Goal: Transaction & Acquisition: Purchase product/service

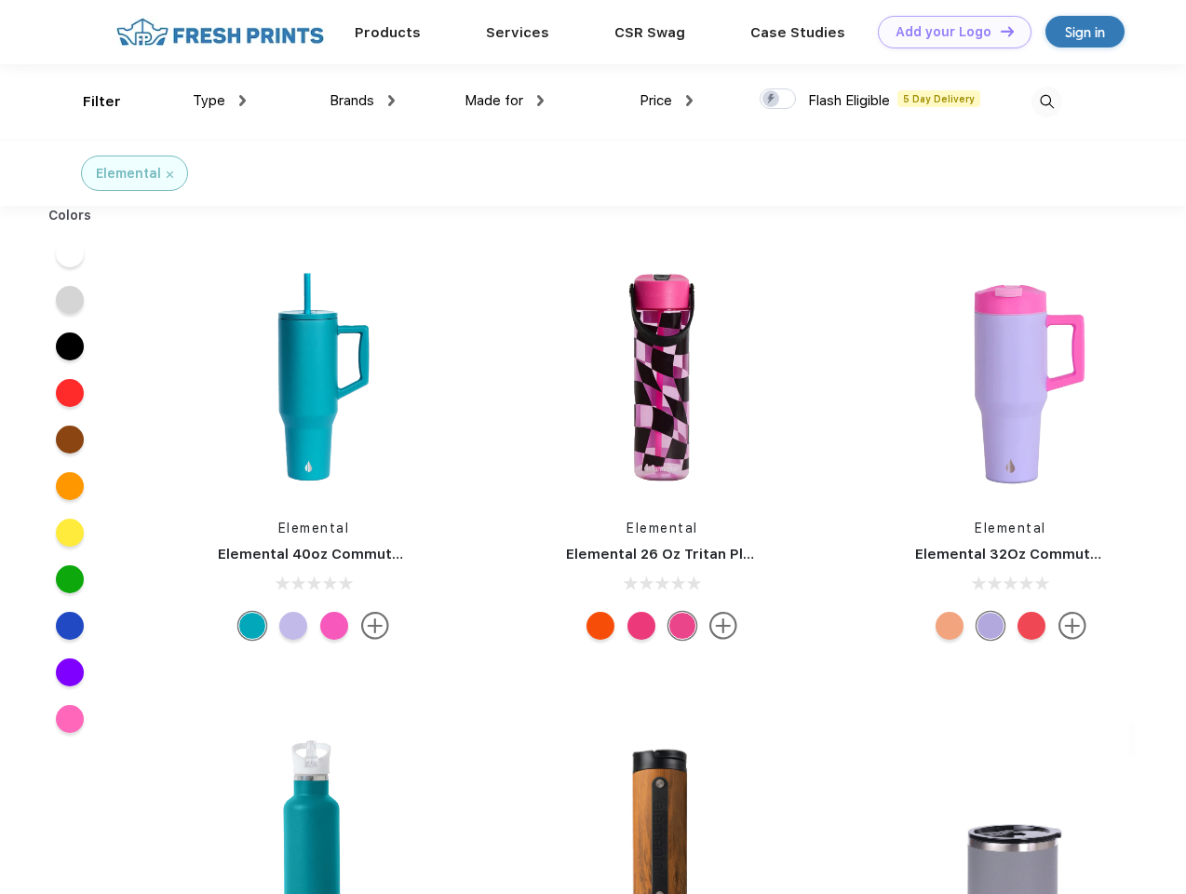
click at [948, 32] on link "Add your Logo Design Tool" at bounding box center [955, 32] width 154 height 33
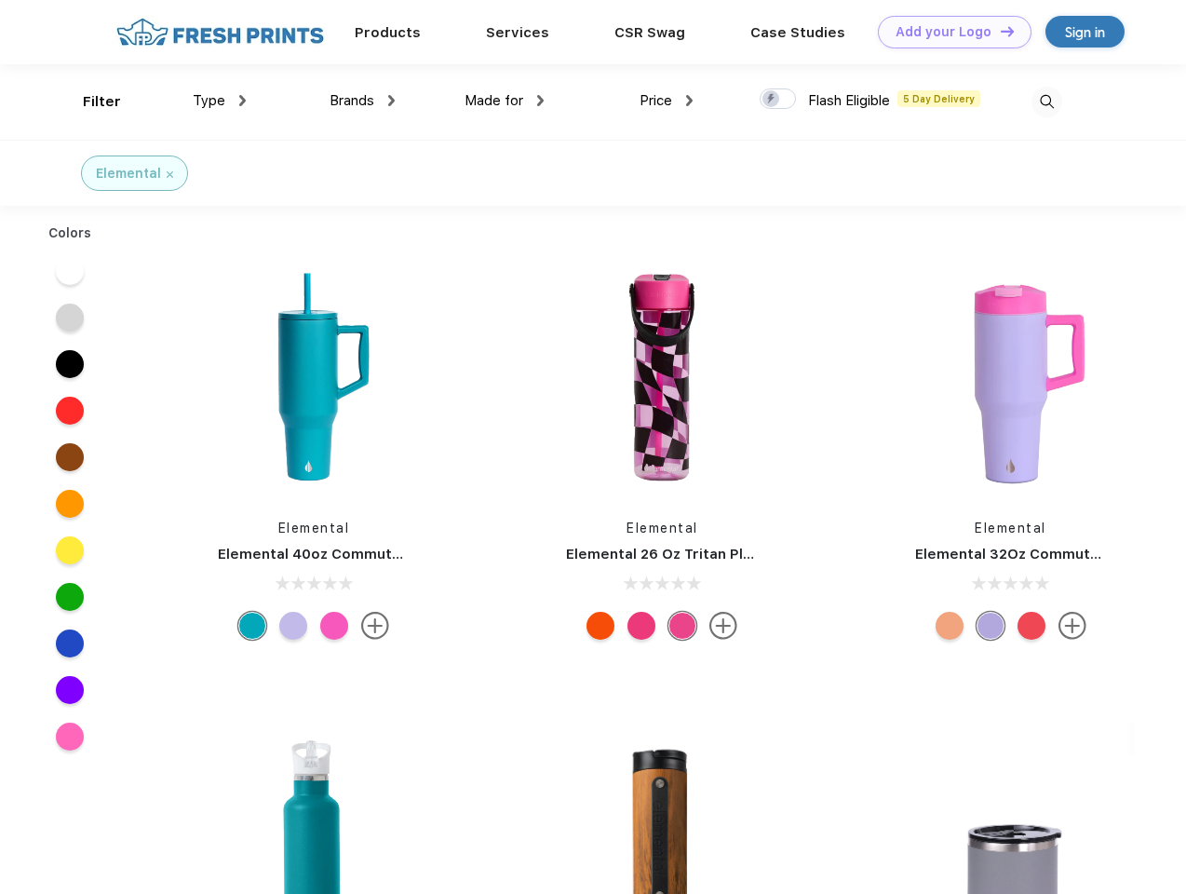
click at [0, 0] on div "Design Tool" at bounding box center [0, 0] width 0 height 0
click at [999, 31] on link "Add your Logo Design Tool" at bounding box center [955, 32] width 154 height 33
click at [89, 101] on div "Filter" at bounding box center [102, 101] width 38 height 21
click at [220, 101] on span "Type" at bounding box center [209, 100] width 33 height 17
click at [362, 101] on span "Brands" at bounding box center [352, 100] width 45 height 17
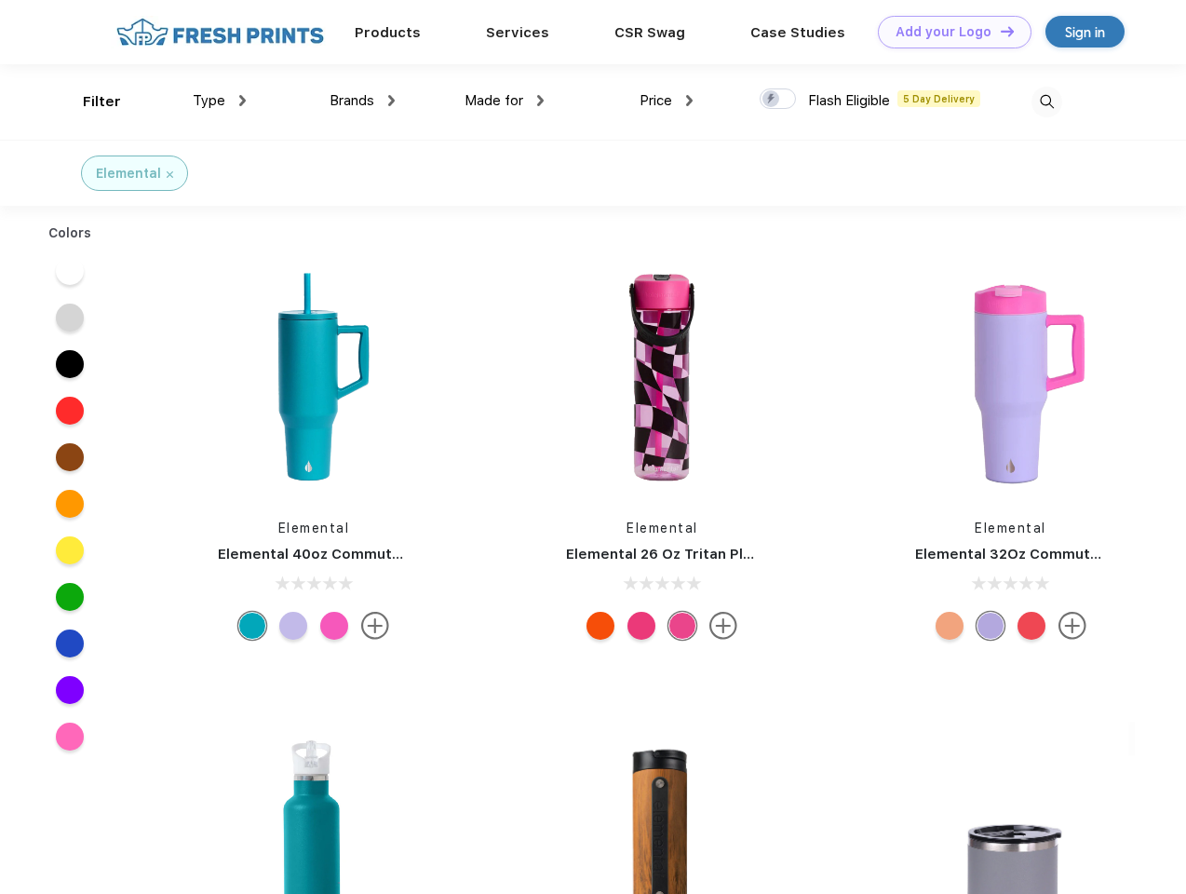
click at [505, 101] on span "Made for" at bounding box center [494, 100] width 59 height 17
click at [667, 101] on span "Price" at bounding box center [656, 100] width 33 height 17
click at [778, 100] on div at bounding box center [778, 98] width 36 height 20
click at [772, 100] on input "checkbox" at bounding box center [766, 94] width 12 height 12
click at [1046, 101] on img at bounding box center [1046, 102] width 31 height 31
